Goal: Task Accomplishment & Management: Complete application form

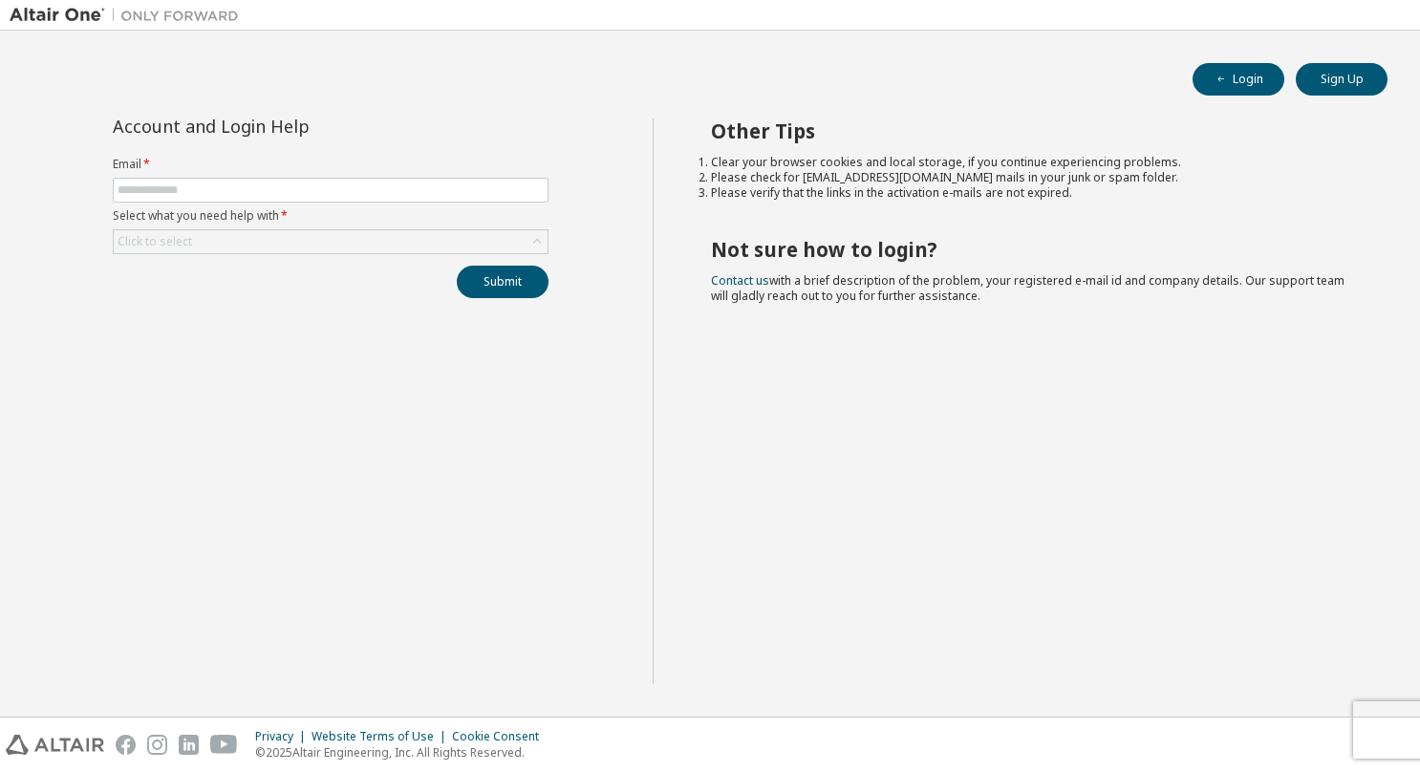
type input "**********"
click at [206, 237] on div "Click to select" at bounding box center [331, 241] width 434 height 23
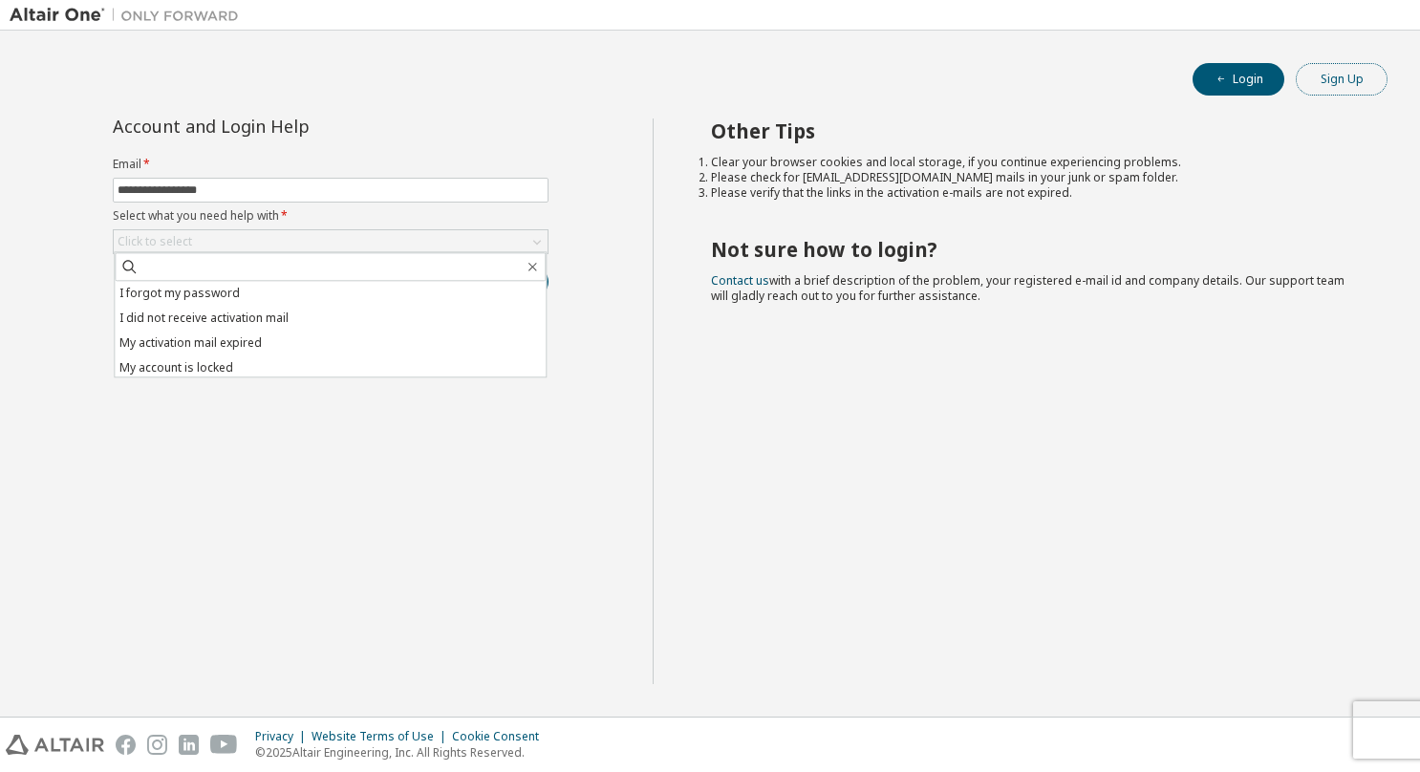
click at [1341, 82] on button "Sign Up" at bounding box center [1342, 79] width 92 height 32
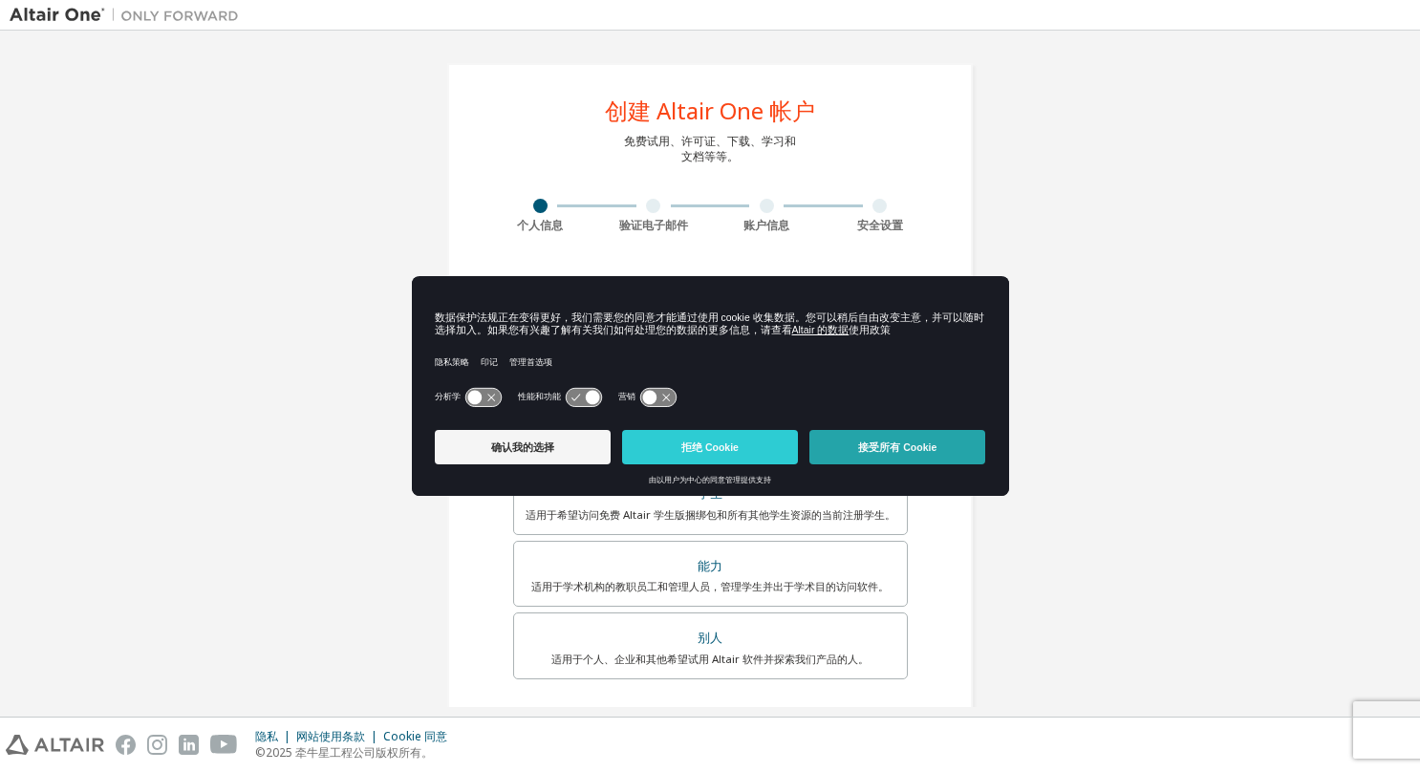
click at [912, 456] on button "接受所有 Cookie" at bounding box center [898, 447] width 176 height 34
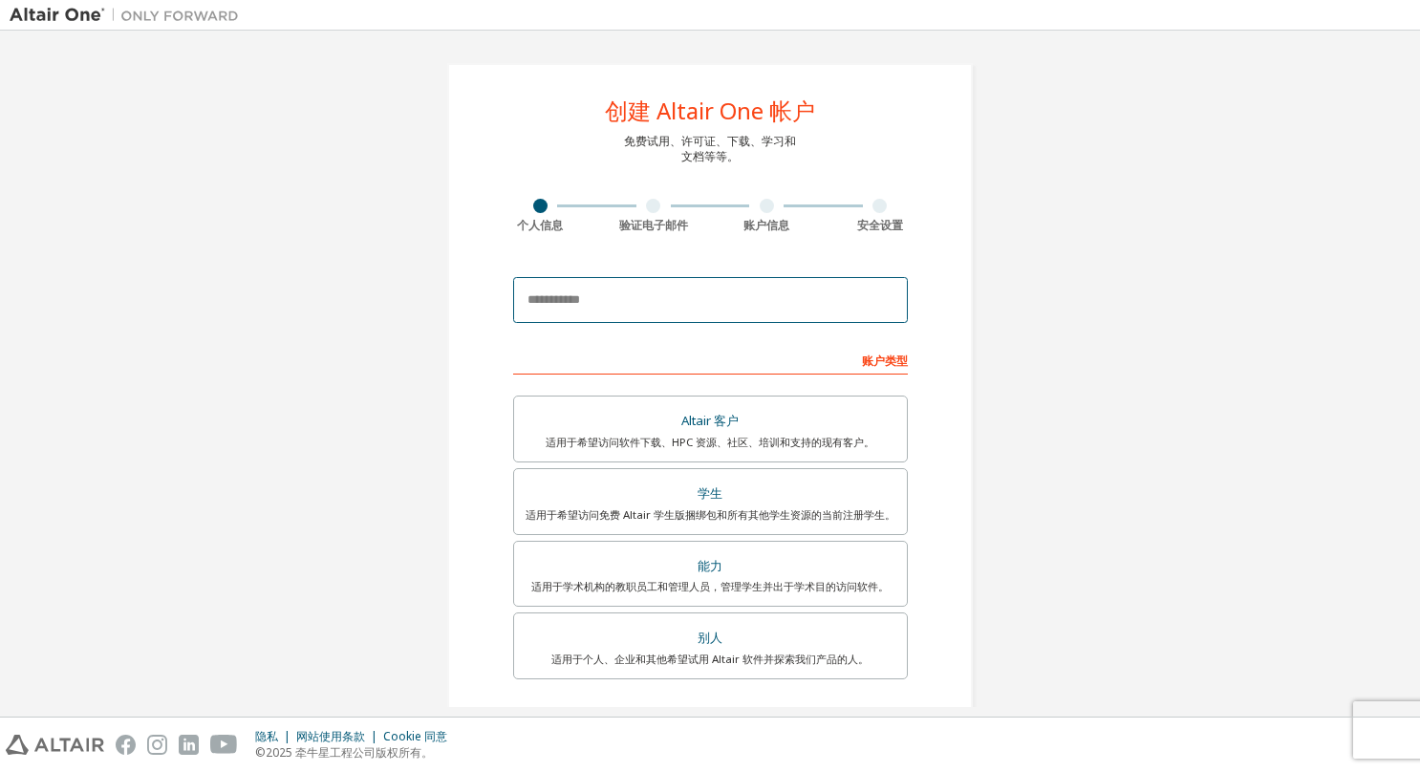
click at [781, 303] on input "email" at bounding box center [710, 300] width 395 height 46
drag, startPoint x: 1023, startPoint y: 282, endPoint x: 1004, endPoint y: 282, distance: 19.1
click at [1023, 282] on div "创建 Altair One 帐户 免费试用、许可证、下载、学习和 文档等等。 个人信息 验证电子邮件 账户信息 安全设置 This is a federate…" at bounding box center [710, 515] width 1401 height 951
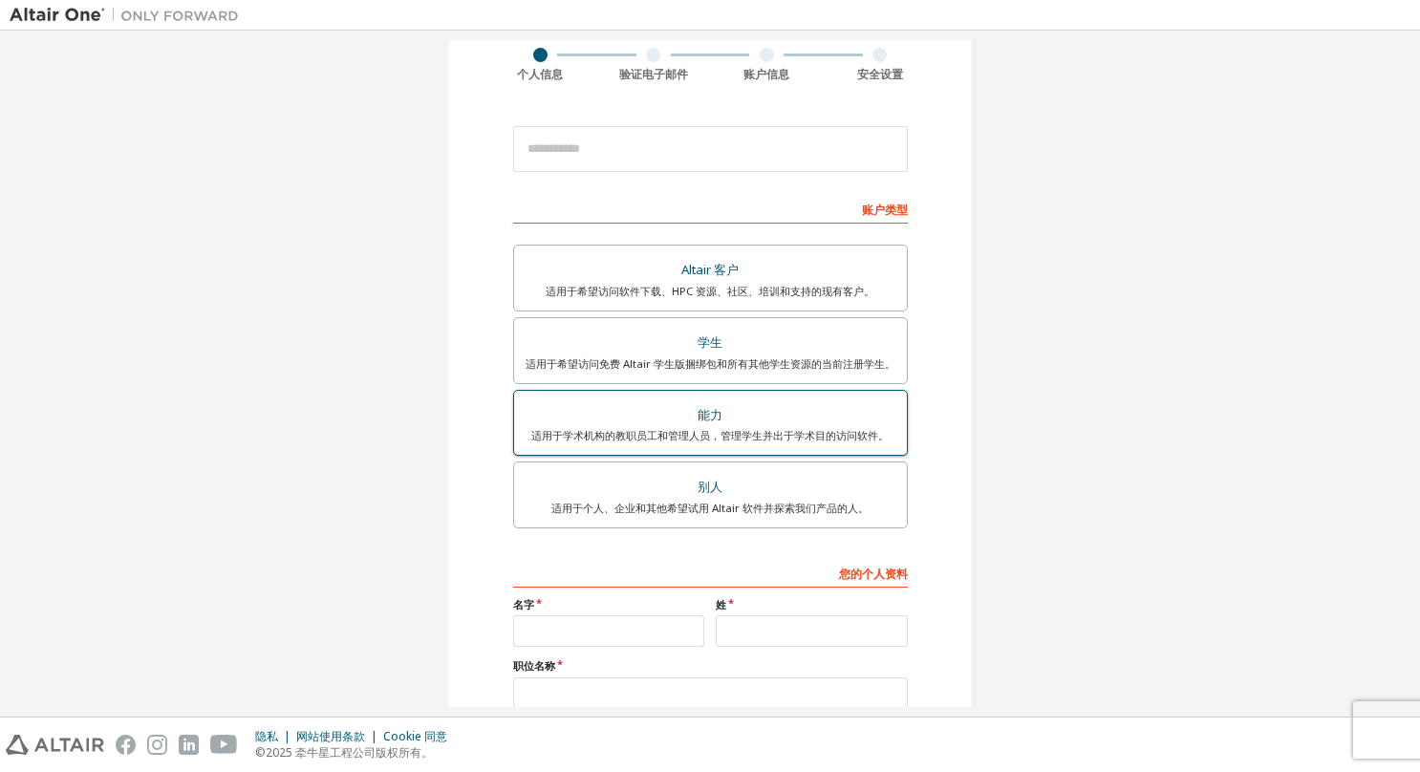
scroll to position [24, 0]
